Goal: Find specific page/section: Find specific page/section

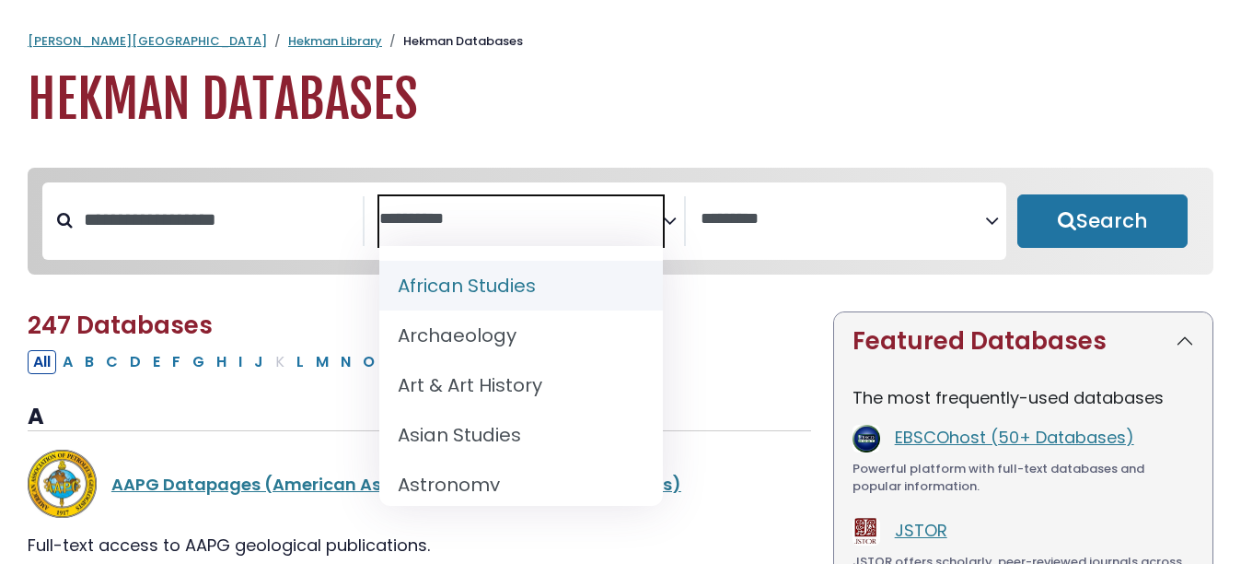
select select "Database Subject Filter"
select select "Database Vendors Filter"
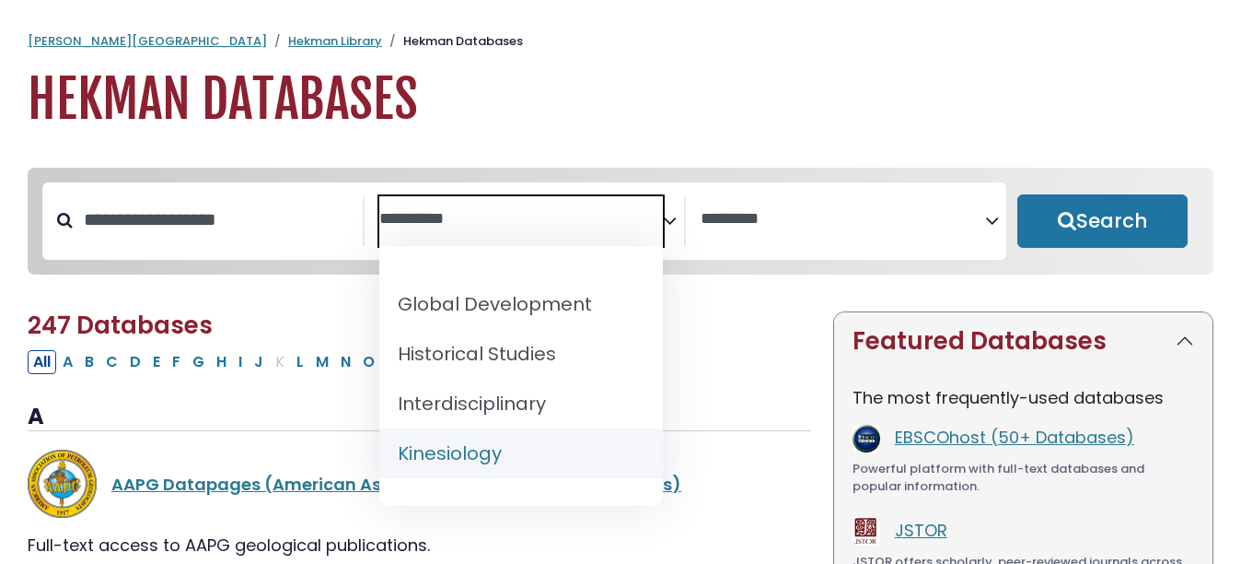
scroll to position [1124, 0]
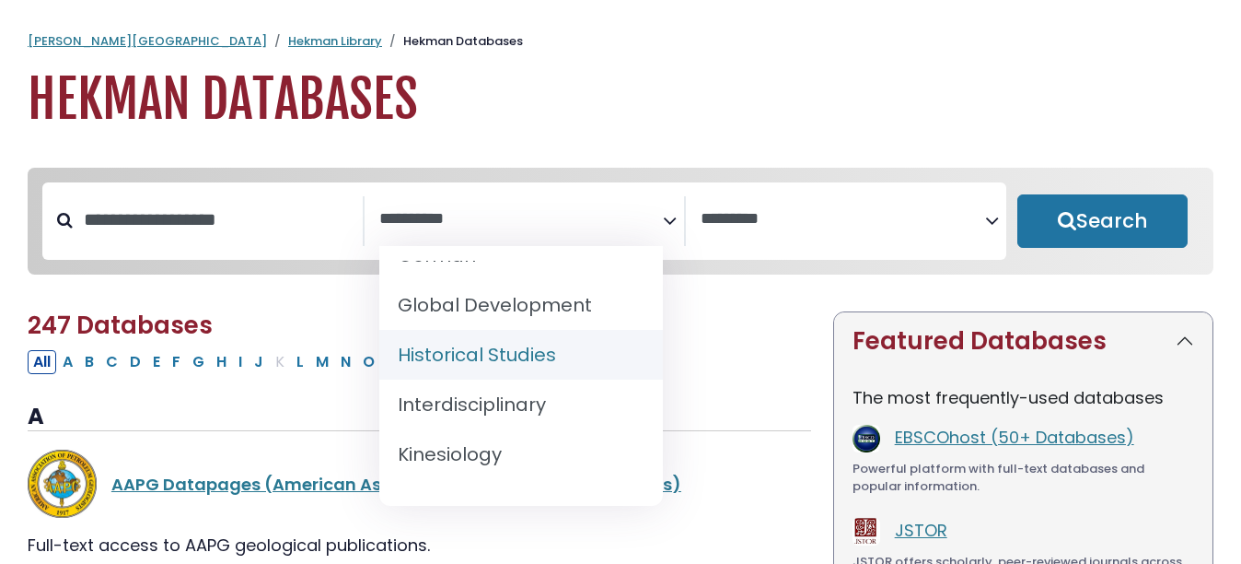
select select "*****"
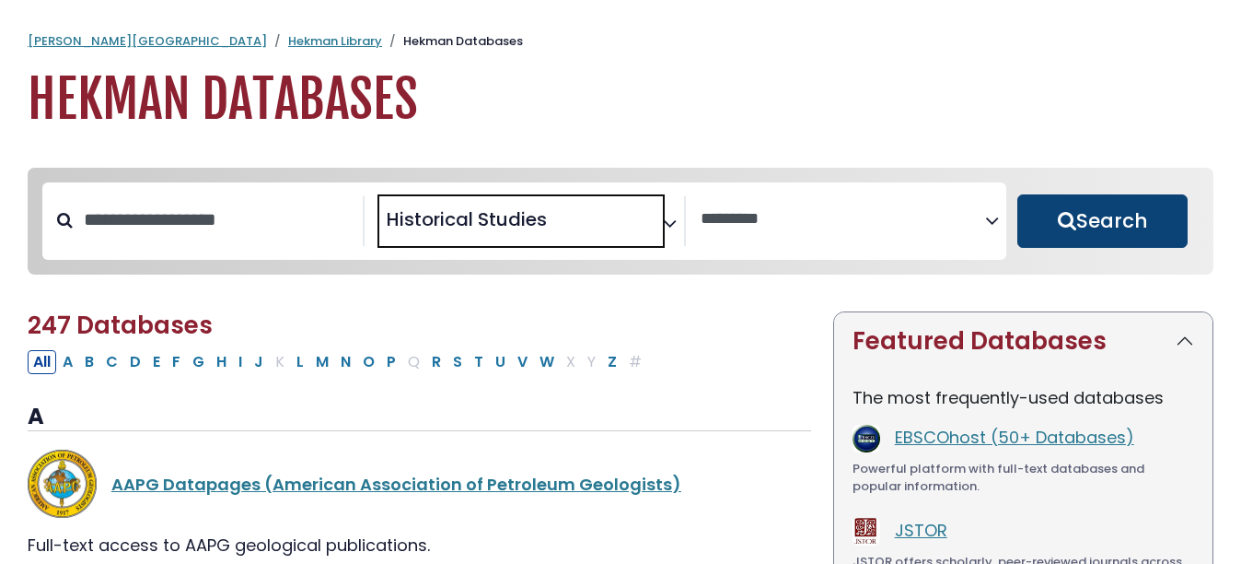
click at [1079, 228] on button "Search" at bounding box center [1103, 220] width 170 height 53
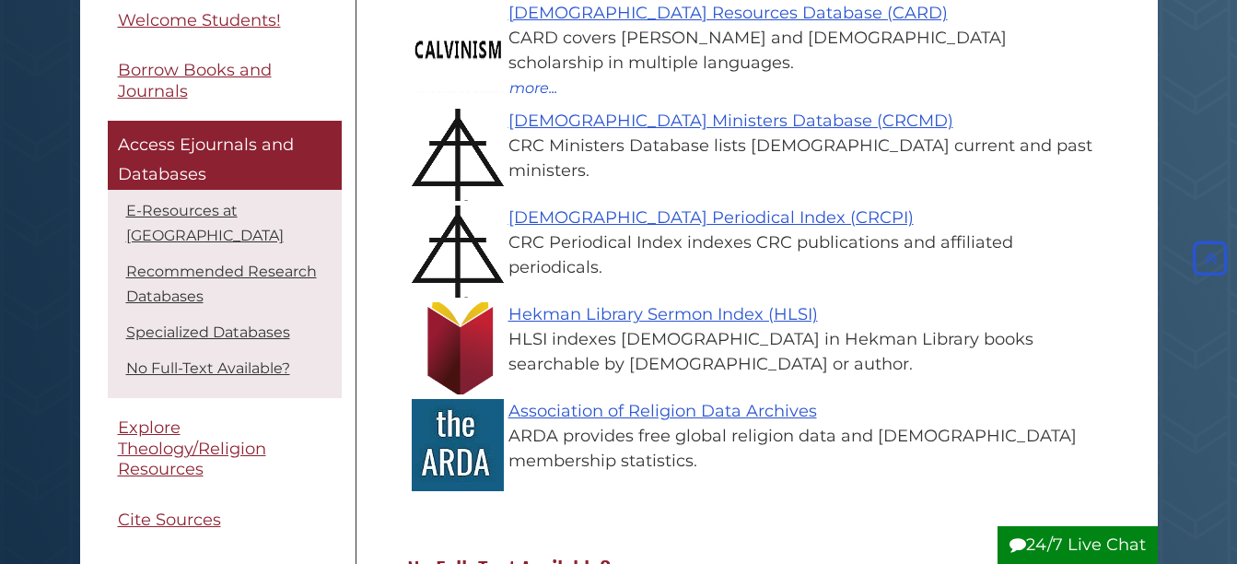
scroll to position [1151, 0]
